Goal: Contribute content

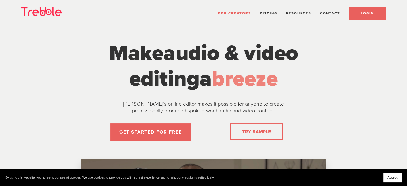
click at [365, 11] on span "LOGIN" at bounding box center [366, 13] width 13 height 4
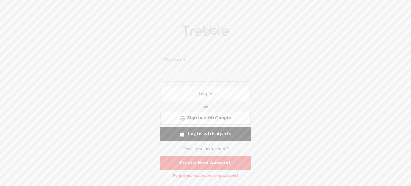
type input "Cat_Griffin"
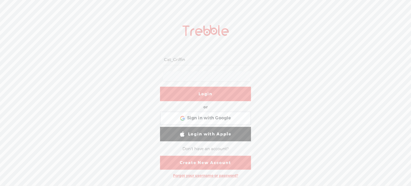
click at [202, 95] on link "Login" at bounding box center [205, 94] width 91 height 14
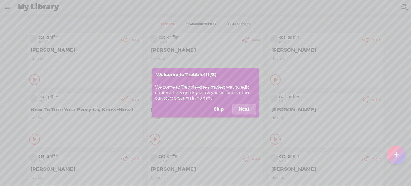
click at [219, 109] on button "Skip" at bounding box center [218, 109] width 23 height 10
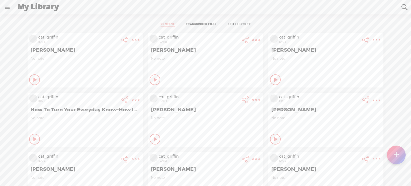
click at [212, 24] on link "TRANSCRIBED FILES" at bounding box center [201, 24] width 30 height 4
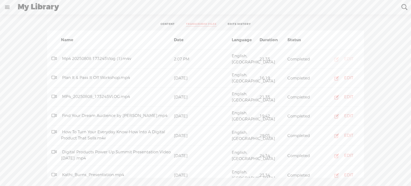
click at [347, 57] on div "EDIT" at bounding box center [348, 58] width 9 height 5
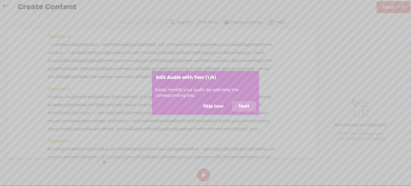
click at [217, 107] on button "Skip tour" at bounding box center [212, 106] width 33 height 10
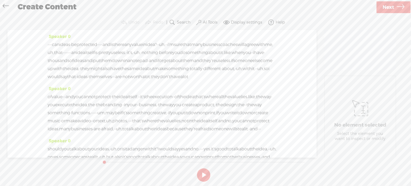
drag, startPoint x: 311, startPoint y: 38, endPoint x: 311, endPoint y: 50, distance: 11.8
click at [311, 50] on div "Speaker 0 · · · · can ideas · be protected · · · · · · and is there any value i…" at bounding box center [161, 93] width 309 height 127
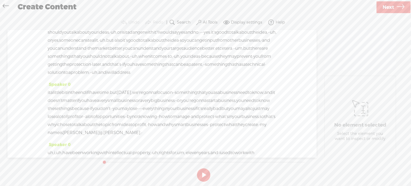
scroll to position [125, 0]
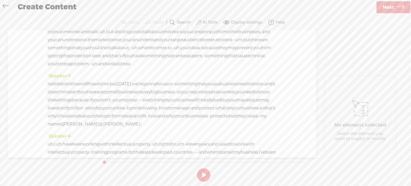
click at [212, 23] on label "AI Tools" at bounding box center [210, 22] width 15 height 5
click at [208, 78] on span at bounding box center [204, 78] width 10 height 4
click at [204, 92] on span at bounding box center [204, 92] width 10 height 4
click at [388, 5] on span "Next" at bounding box center [387, 8] width 11 height 14
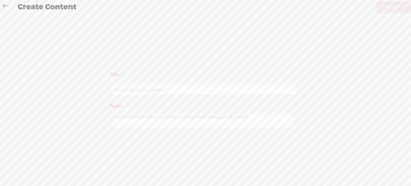
click at [174, 88] on input "text" at bounding box center [204, 90] width 183 height 10
type input "Tracey Hoffman - 2"
click at [391, 7] on span "Finish" at bounding box center [389, 8] width 15 height 14
